Goal: Information Seeking & Learning: Learn about a topic

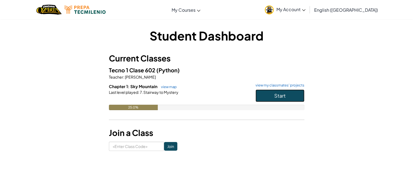
click at [258, 91] on button "Start" at bounding box center [280, 95] width 49 height 12
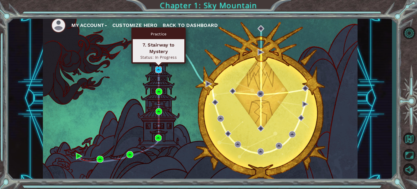
click at [160, 69] on img at bounding box center [158, 69] width 7 height 7
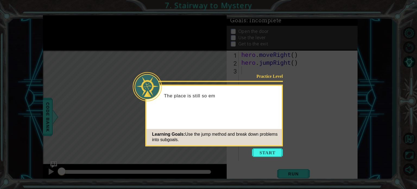
click at [252, 152] on icon at bounding box center [208, 94] width 417 height 189
click at [257, 150] on button "Start" at bounding box center [267, 152] width 31 height 9
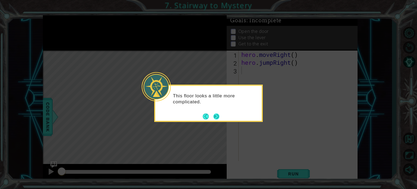
click at [217, 115] on button "Next" at bounding box center [216, 116] width 6 height 6
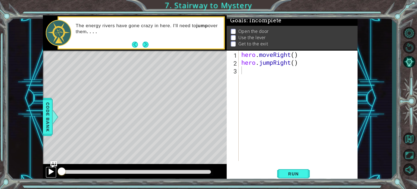
click at [51, 171] on div at bounding box center [51, 171] width 7 height 7
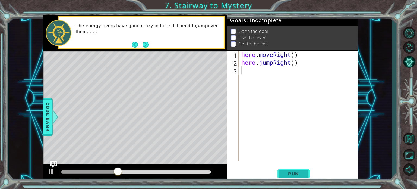
click at [284, 172] on span "Run" at bounding box center [293, 173] width 21 height 5
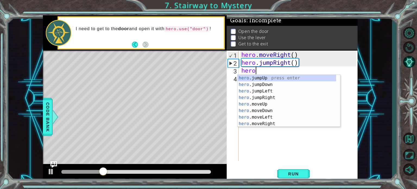
scroll to position [0, 0]
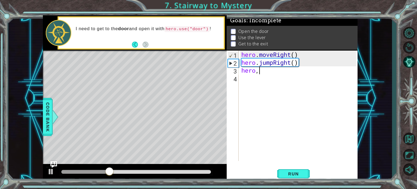
type textarea "hero"
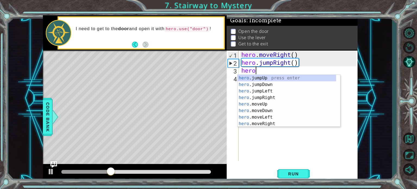
scroll to position [0, 0]
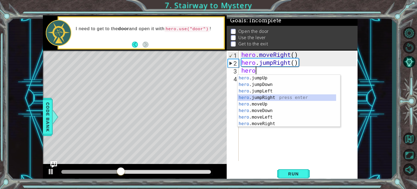
click at [269, 96] on div "hero .jumpUp press enter hero .jumpDown press enter hero .jumpLeft press enter …" at bounding box center [287, 107] width 99 height 65
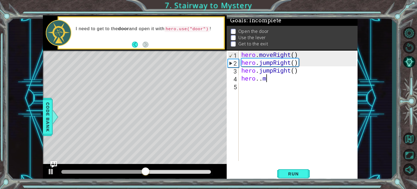
scroll to position [0, 1]
click at [276, 70] on div "hero . moveRight ( ) hero . jumpRight ( ) hero . jumpRight ( ) hero . . mo" at bounding box center [299, 114] width 119 height 126
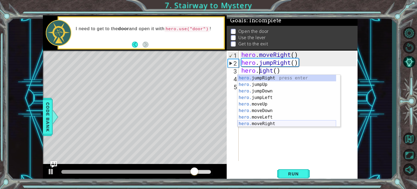
click at [272, 122] on div "hero. jumpRight press enter hero. jumpUp press enter hero. jumpDown press enter…" at bounding box center [287, 107] width 99 height 65
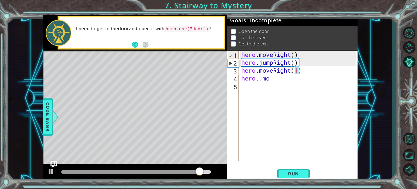
click at [280, 79] on div "hero . moveRight ( ) hero . jumpRight ( ) hero . moveRight ( 1 ) hero . . mo" at bounding box center [299, 114] width 119 height 126
click at [262, 81] on div "hero . moveRight ( ) hero . jumpRight ( ) hero . moveRight ( 1 ) hero . . mo" at bounding box center [299, 114] width 119 height 126
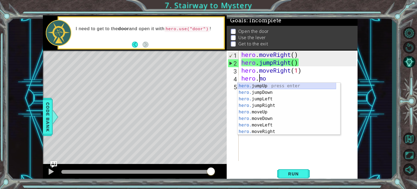
click at [269, 86] on div "hero. jumpUp press enter hero. jumpDown press enter hero. jumpLeft press enter …" at bounding box center [287, 115] width 99 height 65
type textarea "hero.jumpUp()"
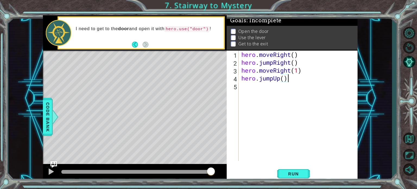
click at [247, 89] on div "hero . moveRight ( ) hero . jumpRight ( ) hero . moveRight ( 1 ) hero . jumpUp …" at bounding box center [299, 114] width 119 height 126
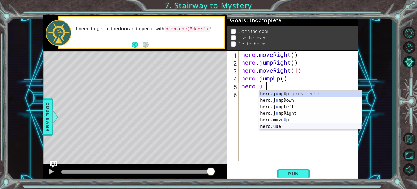
click at [278, 127] on div "hero.j u mpUp press enter hero.j u mpDown press enter hero.j u mpLeft press ent…" at bounding box center [310, 116] width 103 height 52
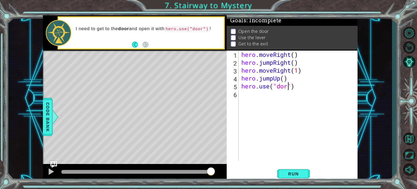
scroll to position [0, 2]
type textarea "hero.use("door")"
click at [245, 95] on div "hero . moveRight ( ) hero . jumpRight ( ) hero . moveRight ( 1 ) hero . jumpUp …" at bounding box center [299, 114] width 119 height 126
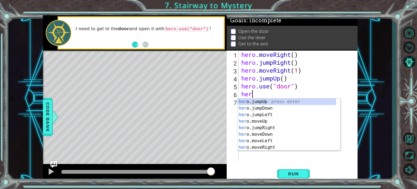
scroll to position [0, 0]
click at [250, 128] on div "hero .jumpUp press enter hero .jumpDown press enter hero .jumpLeft press enter …" at bounding box center [287, 130] width 99 height 65
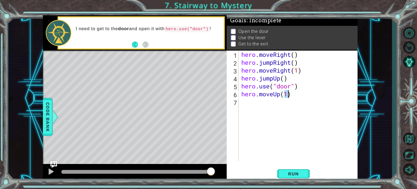
type textarea "hero.moveUp(2)"
click at [253, 102] on div "hero . moveRight ( ) hero . jumpRight ( ) hero . moveRight ( 1 ) hero . jumpUp …" at bounding box center [299, 114] width 119 height 126
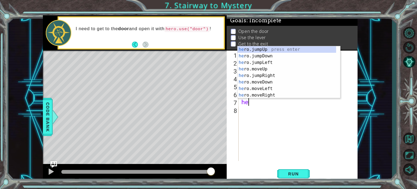
scroll to position [0, 0]
type textarea "hero"
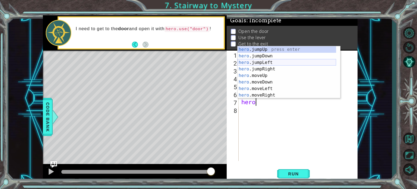
click at [257, 63] on div "hero .jumpUp press enter hero .jumpDown press enter hero .jumpLeft press enter …" at bounding box center [287, 78] width 99 height 65
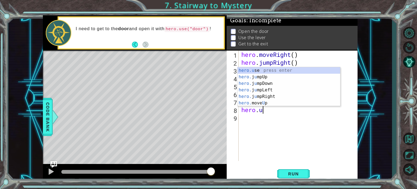
scroll to position [0, 1]
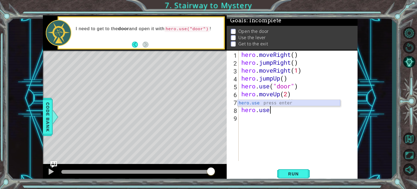
click at [263, 105] on div "hero.use press enter" at bounding box center [289, 110] width 103 height 20
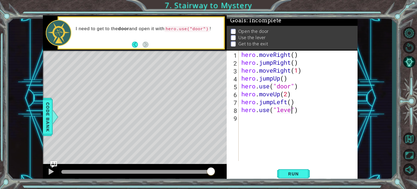
type textarea "hero.use("lever")"
click at [253, 121] on div "hero . moveRight ( ) hero . jumpRight ( ) hero . moveRight ( 1 ) hero . jumpUp …" at bounding box center [299, 114] width 119 height 126
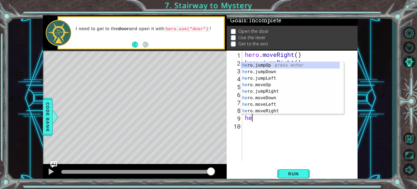
scroll to position [0, 0]
type textarea "hero."
click at [261, 80] on div "hero. jumpUp press enter hero. jumpDown press enter hero. jumpLeft press enter …" at bounding box center [290, 94] width 99 height 65
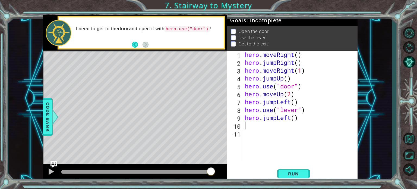
scroll to position [0, 0]
type textarea "2"
click at [295, 117] on div "hero . moveRight ( ) hero . jumpRight ( ) hero . moveRight ( 1 ) hero . jumpUp …" at bounding box center [301, 114] width 115 height 126
click at [302, 171] on span "Run" at bounding box center [293, 173] width 21 height 5
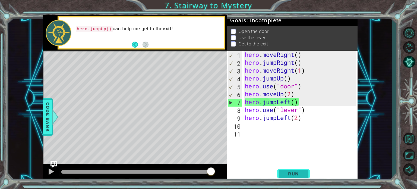
click at [296, 172] on span "Run" at bounding box center [293, 173] width 21 height 5
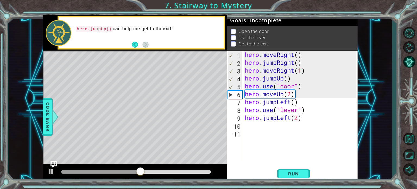
click at [276, 79] on div "hero . moveRight ( ) hero . jumpRight ( ) hero . moveRight ( 1 ) hero . jumpUp …" at bounding box center [301, 114] width 115 height 126
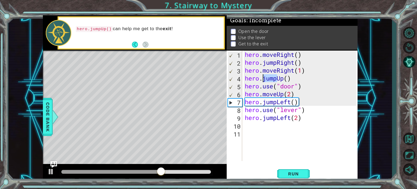
drag, startPoint x: 276, startPoint y: 79, endPoint x: 264, endPoint y: 79, distance: 11.7
click at [264, 79] on div "hero . moveRight ( ) hero . jumpRight ( ) hero . moveRight ( 1 ) hero . jumpUp …" at bounding box center [301, 114] width 115 height 126
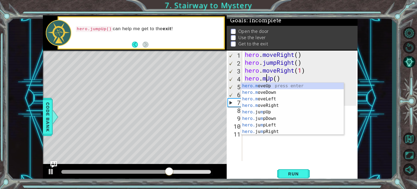
scroll to position [0, 1]
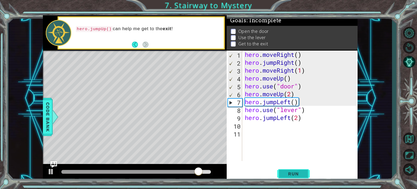
click at [297, 174] on span "Run" at bounding box center [293, 173] width 21 height 5
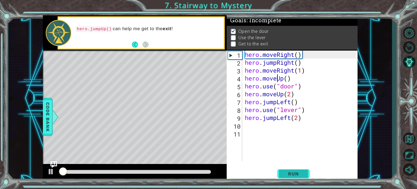
scroll to position [3, 0]
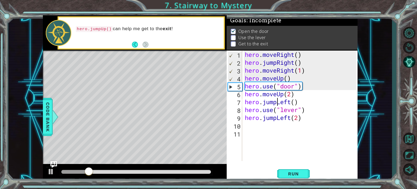
click at [277, 102] on div "hero . moveRight ( ) hero . jumpRight ( ) hero . moveRight ( 1 ) hero . moveUp …" at bounding box center [301, 114] width 115 height 126
drag, startPoint x: 277, startPoint y: 102, endPoint x: 269, endPoint y: 102, distance: 7.6
click at [269, 102] on div "hero . moveRight ( ) hero . jumpRight ( ) hero . moveRight ( 1 ) hero . moveUp …" at bounding box center [301, 114] width 115 height 126
click at [269, 102] on div "hero . moveRight ( ) hero . jumpRight ( ) hero . moveRight ( 1 ) hero . moveUp …" at bounding box center [300, 106] width 113 height 110
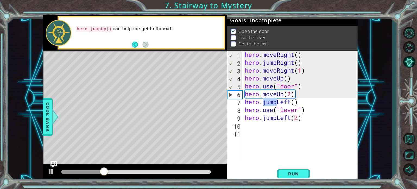
drag, startPoint x: 277, startPoint y: 103, endPoint x: 264, endPoint y: 102, distance: 13.3
click at [264, 102] on div "hero . moveRight ( ) hero . jumpRight ( ) hero . moveRight ( 1 ) hero . moveUp …" at bounding box center [301, 114] width 115 height 126
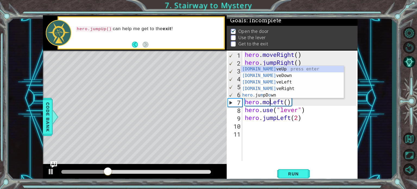
scroll to position [0, 1]
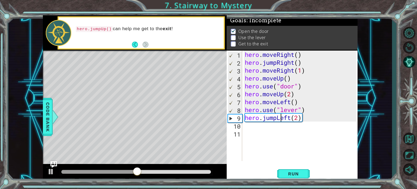
click at [282, 120] on div "hero . moveRight ( ) hero . jumpRight ( ) hero . moveRight ( 1 ) hero . moveUp …" at bounding box center [301, 114] width 115 height 126
click at [298, 120] on div "hero . moveRight ( ) hero . jumpRight ( ) hero . moveRight ( 1 ) hero . moveUp …" at bounding box center [301, 114] width 115 height 126
click at [276, 118] on div "hero . moveRight ( ) hero . jumpRight ( ) hero . moveRight ( 1 ) hero . moveUp …" at bounding box center [301, 114] width 115 height 126
click at [287, 170] on button "Run" at bounding box center [293, 173] width 33 height 13
click at [295, 119] on div "hero . moveRight ( ) hero . jumpRight ( ) hero . moveRight ( 1 ) hero . moveUp …" at bounding box center [301, 114] width 115 height 126
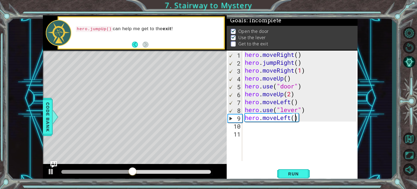
type textarea "hero.moveLeft(2)"
click at [253, 131] on div "hero . moveRight ( ) hero . jumpRight ( ) hero . moveRight ( 1 ) hero . moveUp …" at bounding box center [301, 114] width 115 height 126
click at [252, 127] on div "hero . moveRight ( ) hero . jumpRight ( ) hero . moveRight ( 1 ) hero . moveUp …" at bounding box center [301, 114] width 115 height 126
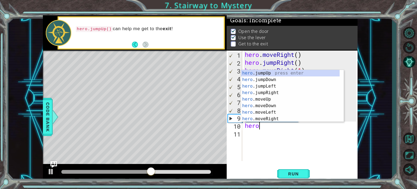
type textarea "hero."
click at [264, 74] on div "hero. jumpUp press enter hero. jumpDown press enter hero. jumpLeft press enter …" at bounding box center [290, 102] width 99 height 65
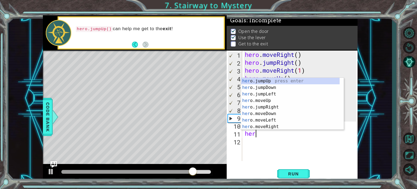
scroll to position [0, 0]
click at [269, 127] on div "her o.jumpUp press enter her o.jumpDown press enter her o.jumpLeft press enter …" at bounding box center [290, 110] width 99 height 65
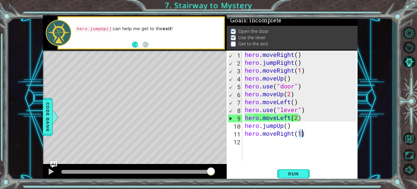
scroll to position [0, 2]
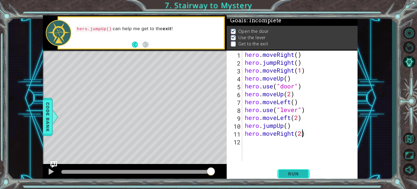
type textarea "hero.moveRight(2)"
click at [287, 176] on span "Run" at bounding box center [293, 173] width 21 height 5
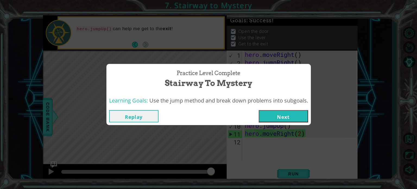
click at [296, 116] on button "Next" at bounding box center [283, 116] width 49 height 12
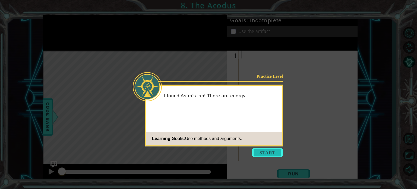
click at [265, 154] on button "Start" at bounding box center [267, 152] width 31 height 9
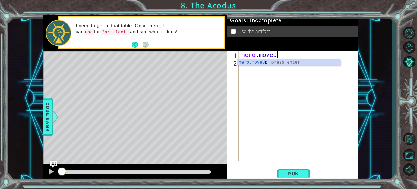
scroll to position [0, 1]
click at [244, 62] on div "hero.moveUp press enter" at bounding box center [289, 69] width 103 height 20
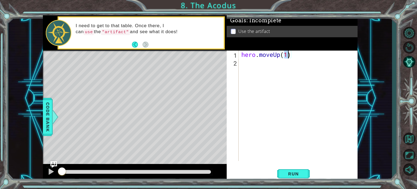
type textarea "hero.moveUp(2)"
click at [248, 63] on div "hero . moveUp ( 2 )" at bounding box center [299, 114] width 119 height 126
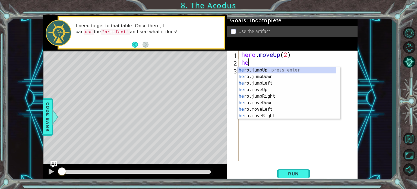
scroll to position [0, 0]
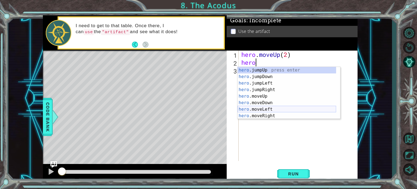
click at [252, 108] on div "hero .jumpUp press enter hero .jumpDown press enter hero .jumpLeft press enter …" at bounding box center [287, 99] width 99 height 65
type textarea "hero.moveLeft(1)"
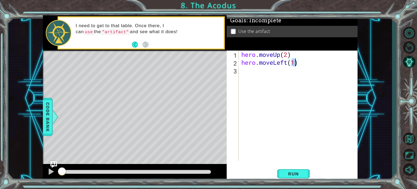
click at [247, 69] on div "hero . moveUp ( 2 ) hero . moveLeft ( 1 )" at bounding box center [299, 114] width 119 height 126
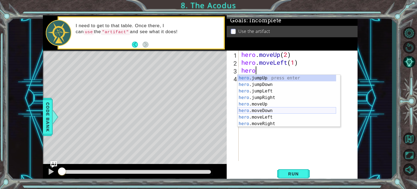
click at [262, 108] on div "hero .jumpUp press enter hero .jumpDown press enter hero .jumpLeft press enter …" at bounding box center [287, 107] width 99 height 65
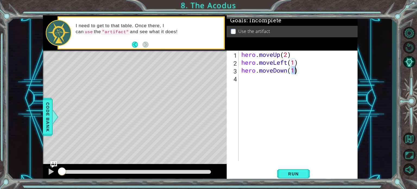
type textarea "hero.moveDown(2)"
click at [254, 78] on div "hero . moveUp ( 2 ) hero . moveLeft ( 1 ) hero . moveDown ( 2 )" at bounding box center [299, 114] width 119 height 126
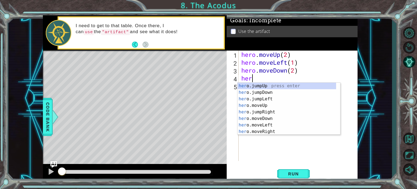
scroll to position [0, 0]
type textarea "hero"
click at [258, 99] on div "hero .jumpUp press enter hero .jumpDown press enter hero .jumpLeft press enter …" at bounding box center [287, 115] width 99 height 65
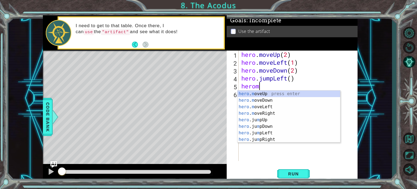
scroll to position [0, 0]
click at [259, 94] on div "hero . m oveUp press enter hero . m oveDown press enter hero . m oveLeft press …" at bounding box center [289, 122] width 103 height 65
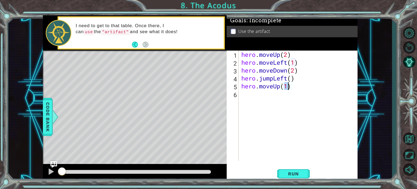
type textarea "hero.moveUp(2)"
click at [264, 95] on div "hero . moveUp ( 2 ) hero . moveLeft ( 1 ) hero . moveDown ( 2 ) hero . jumpLeft…" at bounding box center [299, 114] width 119 height 126
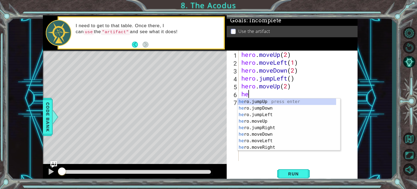
scroll to position [0, 0]
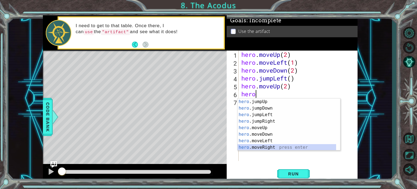
click at [270, 145] on div "hero .jumpUp press enter hero .jumpDown press enter hero .jumpLeft press enter …" at bounding box center [287, 130] width 99 height 65
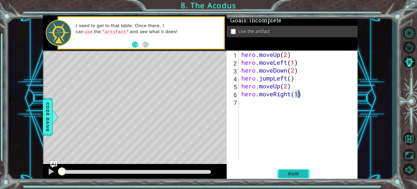
type textarea "hero.moveRight(1)"
click at [305, 172] on button "Run" at bounding box center [293, 173] width 33 height 13
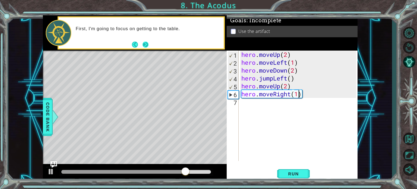
click at [144, 42] on button "Next" at bounding box center [146, 45] width 6 height 6
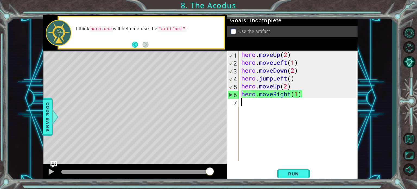
click at [259, 106] on div "hero . moveUp ( 2 ) hero . moveLeft ( 1 ) hero . moveDown ( 2 ) hero . jumpLeft…" at bounding box center [299, 114] width 119 height 126
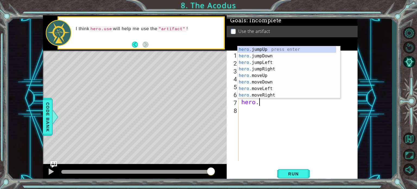
scroll to position [0, 1]
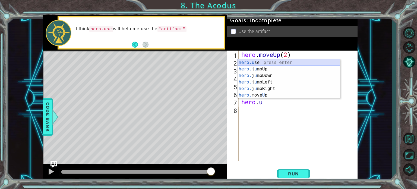
click at [264, 60] on div "hero.u se press enter hero. j u mpUp press enter hero. j u mpDown press enter h…" at bounding box center [289, 85] width 103 height 52
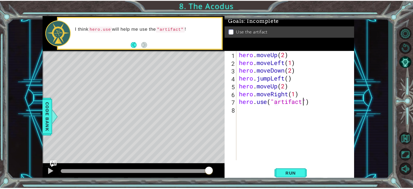
scroll to position [0, 3]
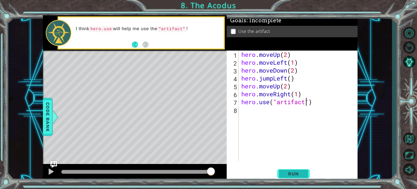
type textarea "hero.use("artifact")"
click at [292, 174] on span "Run" at bounding box center [293, 173] width 21 height 5
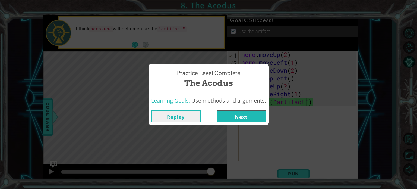
click at [236, 117] on button "Next" at bounding box center [241, 116] width 49 height 12
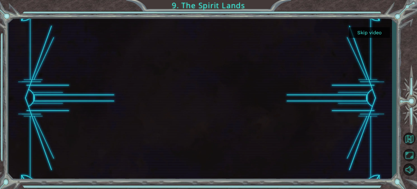
click at [361, 31] on button "Skip video" at bounding box center [369, 32] width 41 height 11
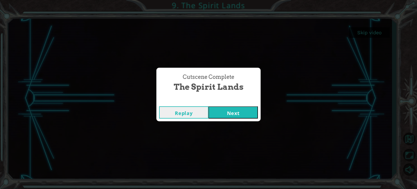
click at [236, 112] on button "Next" at bounding box center [233, 112] width 49 height 12
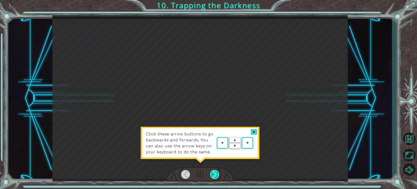
click at [214, 174] on div at bounding box center [214, 174] width 9 height 9
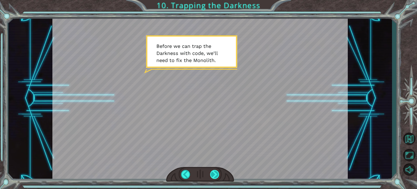
click at [214, 174] on div at bounding box center [214, 174] width 9 height 9
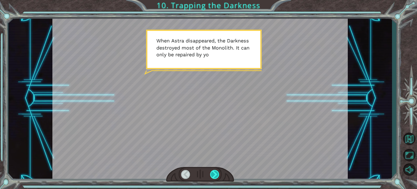
click at [215, 175] on div at bounding box center [214, 174] width 9 height 9
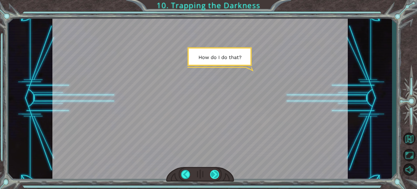
click at [215, 175] on div at bounding box center [214, 174] width 9 height 9
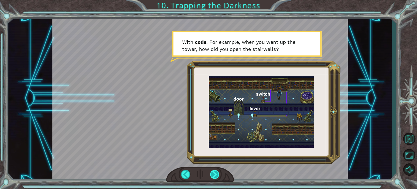
click at [215, 175] on div at bounding box center [214, 174] width 9 height 9
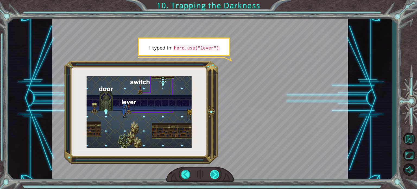
click at [215, 175] on div at bounding box center [214, 174] width 9 height 9
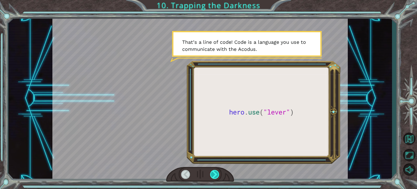
click at [215, 175] on div at bounding box center [214, 174] width 9 height 9
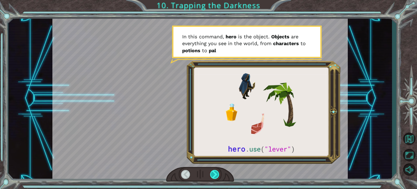
click at [215, 175] on div at bounding box center [214, 174] width 9 height 9
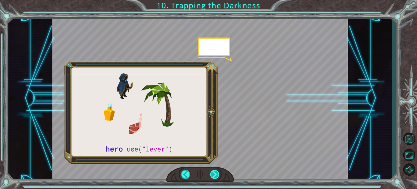
click at [215, 175] on div at bounding box center [214, 174] width 9 height 9
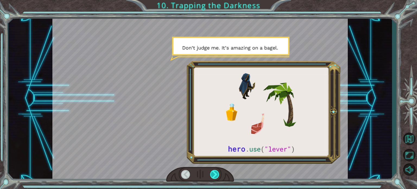
click at [214, 174] on div at bounding box center [214, 174] width 9 height 9
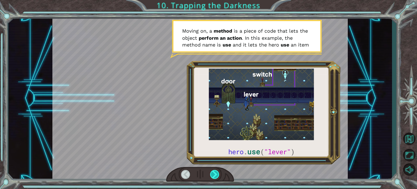
click at [214, 174] on div at bounding box center [214, 174] width 9 height 9
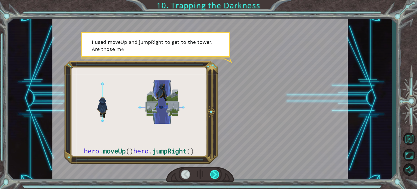
click at [214, 174] on div at bounding box center [214, 174] width 9 height 9
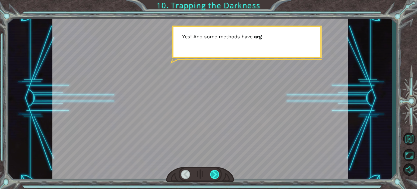
click at [214, 174] on div at bounding box center [214, 174] width 9 height 9
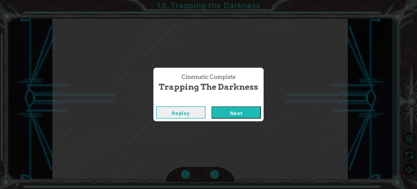
click at [237, 109] on button "Next" at bounding box center [236, 112] width 49 height 12
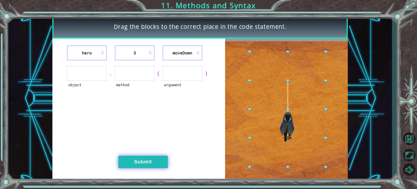
click at [155, 164] on button "Submit" at bounding box center [142, 162] width 49 height 12
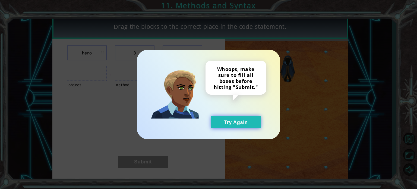
click at [237, 124] on button "Try Again" at bounding box center [235, 122] width 49 height 12
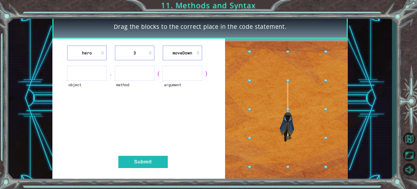
click at [288, 136] on img at bounding box center [286, 109] width 123 height 137
click at [92, 74] on ul at bounding box center [87, 73] width 40 height 15
click at [103, 53] on li "hero" at bounding box center [87, 52] width 40 height 15
click at [147, 55] on li "3" at bounding box center [135, 52] width 40 height 15
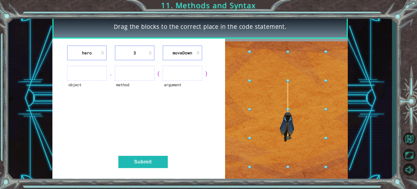
click at [180, 75] on ul at bounding box center [183, 73] width 40 height 15
click at [171, 77] on ul at bounding box center [183, 73] width 40 height 15
click at [153, 74] on ul at bounding box center [135, 73] width 40 height 15
click at [162, 71] on div "(" at bounding box center [158, 74] width 8 height 8
click at [157, 74] on div "(" at bounding box center [158, 74] width 8 height 8
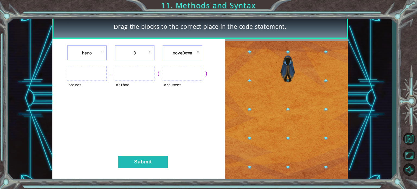
drag, startPoint x: 160, startPoint y: 74, endPoint x: 163, endPoint y: 74, distance: 3.5
click at [163, 74] on div "object . method ( argument )" at bounding box center [138, 73] width 159 height 15
click at [166, 75] on ul at bounding box center [183, 73] width 40 height 15
click at [174, 73] on ul at bounding box center [183, 73] width 40 height 15
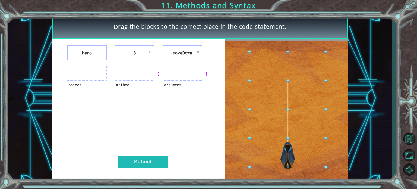
click at [177, 53] on li "moveDown" at bounding box center [183, 52] width 40 height 15
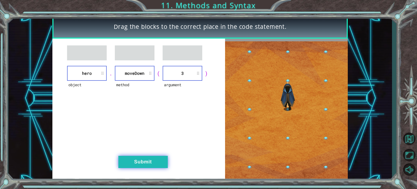
click at [133, 163] on button "Submit" at bounding box center [142, 162] width 49 height 12
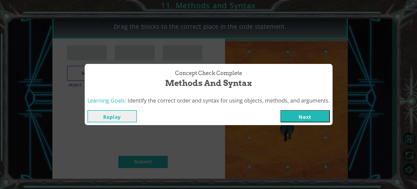
click at [283, 115] on button "Next" at bounding box center [304, 116] width 49 height 12
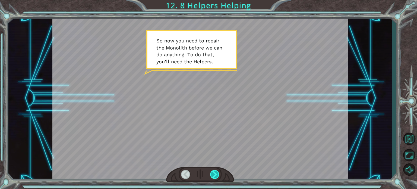
click at [215, 176] on div at bounding box center [214, 174] width 9 height 9
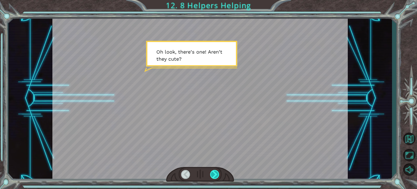
click at [215, 176] on div at bounding box center [214, 174] width 9 height 9
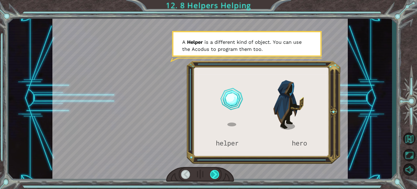
click at [215, 175] on div at bounding box center [214, 174] width 9 height 9
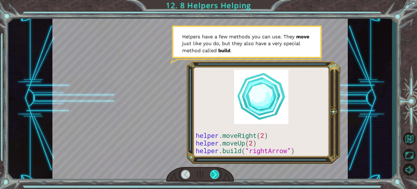
click at [215, 175] on div at bounding box center [214, 174] width 9 height 9
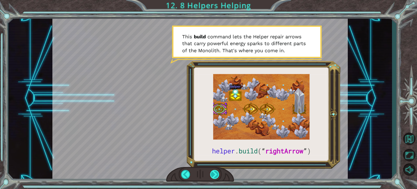
click at [215, 175] on div at bounding box center [214, 174] width 9 height 9
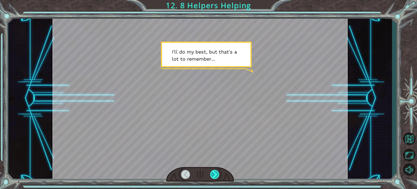
click at [215, 175] on div at bounding box center [214, 174] width 9 height 9
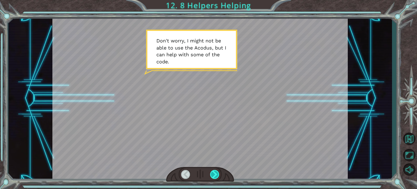
click at [214, 174] on div at bounding box center [214, 174] width 9 height 9
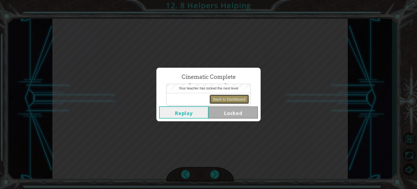
click at [216, 99] on button "Back to Dashboard" at bounding box center [229, 98] width 39 height 9
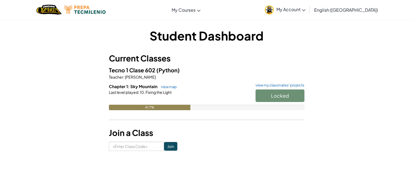
click at [305, 7] on span "My Account" at bounding box center [290, 10] width 29 height 6
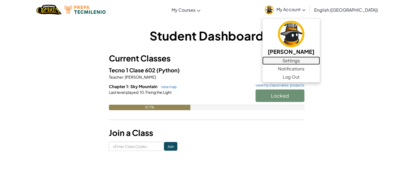
click at [318, 62] on link "Settings" at bounding box center [291, 60] width 58 height 8
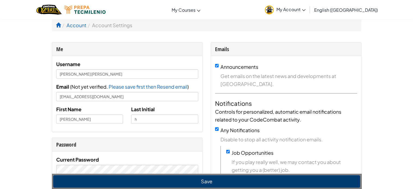
click at [274, 8] on img at bounding box center [269, 9] width 9 height 9
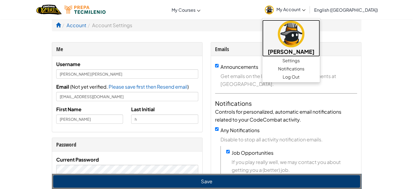
click at [304, 35] on img at bounding box center [291, 34] width 27 height 27
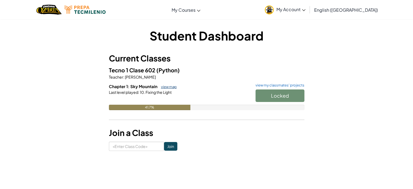
click at [169, 84] on link "view map" at bounding box center [167, 86] width 18 height 4
